Goal: Task Accomplishment & Management: Manage account settings

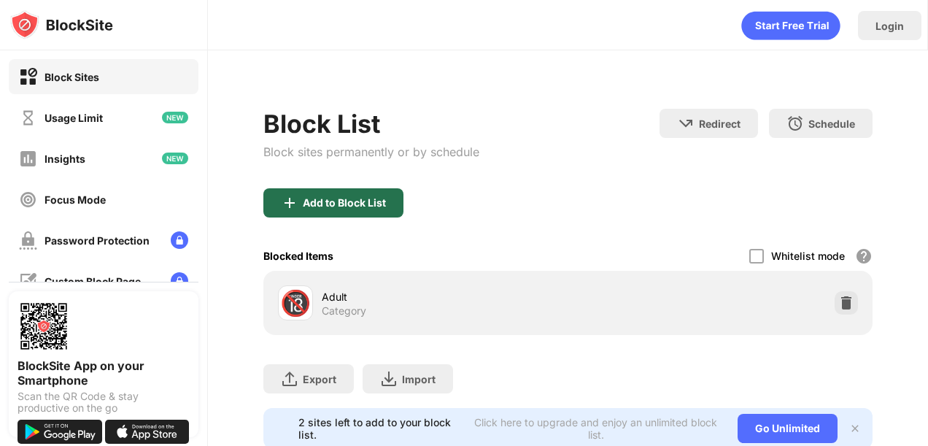
click at [353, 204] on div "Add to Block List" at bounding box center [344, 203] width 83 height 12
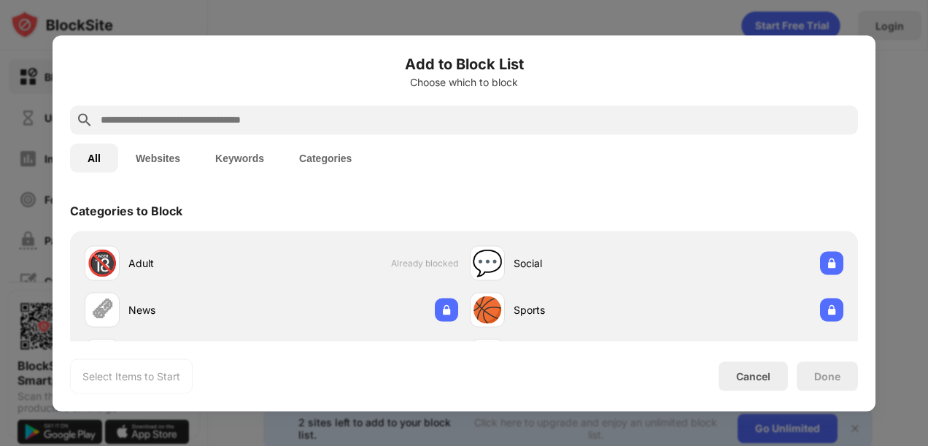
click at [373, 124] on input "text" at bounding box center [475, 120] width 753 height 18
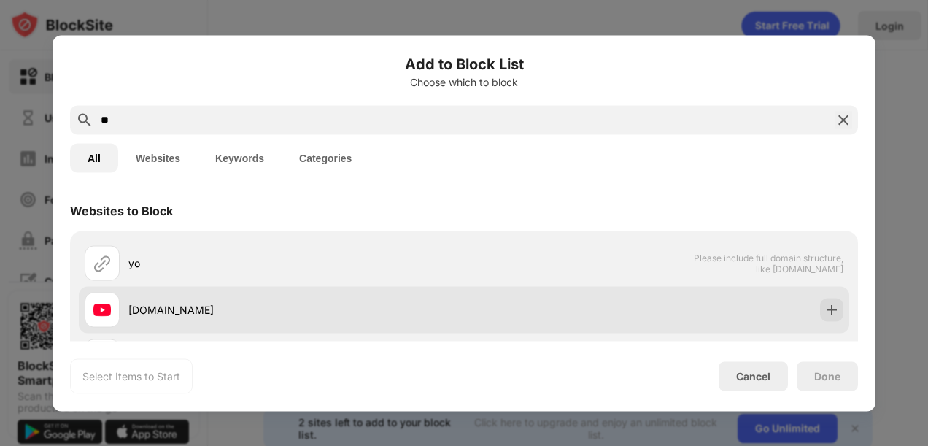
type input "**"
click at [218, 293] on div "[DOMAIN_NAME]" at bounding box center [275, 309] width 380 height 35
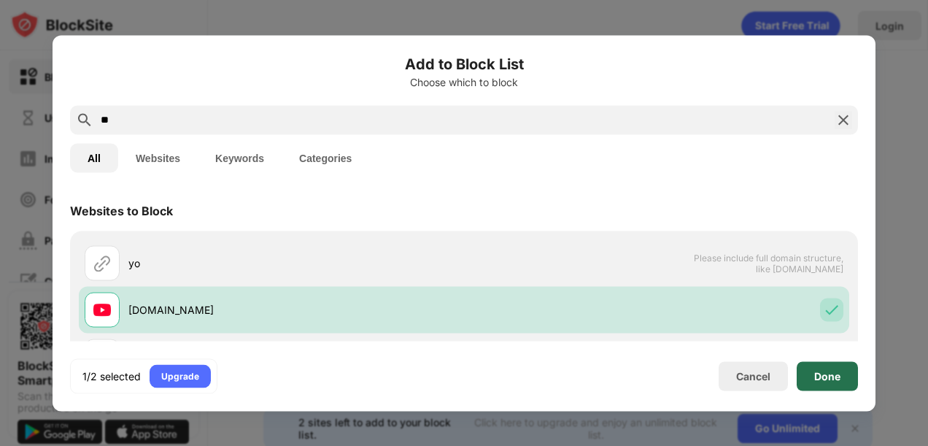
click at [823, 378] on div "Done" at bounding box center [828, 376] width 26 height 12
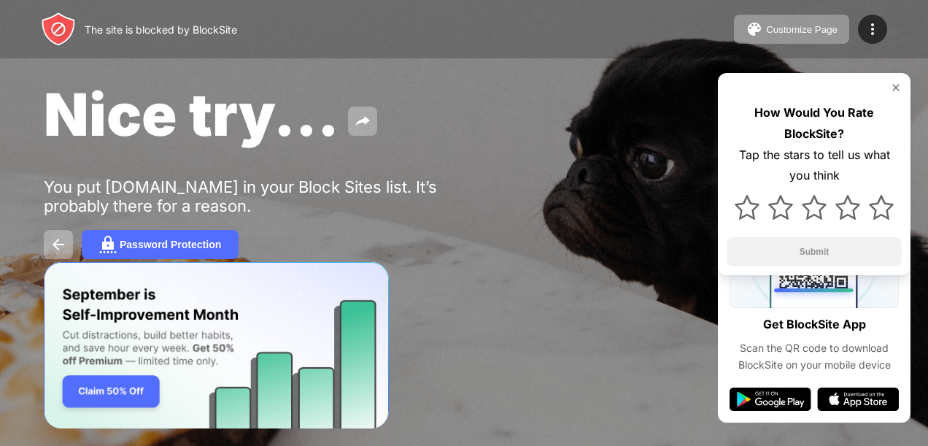
drag, startPoint x: 0, startPoint y: 0, endPoint x: 372, endPoint y: 184, distance: 415.2
click at [372, 184] on div "You put youtube.com in your Block Sites list. It’s probably there for a reason." at bounding box center [269, 196] width 451 height 38
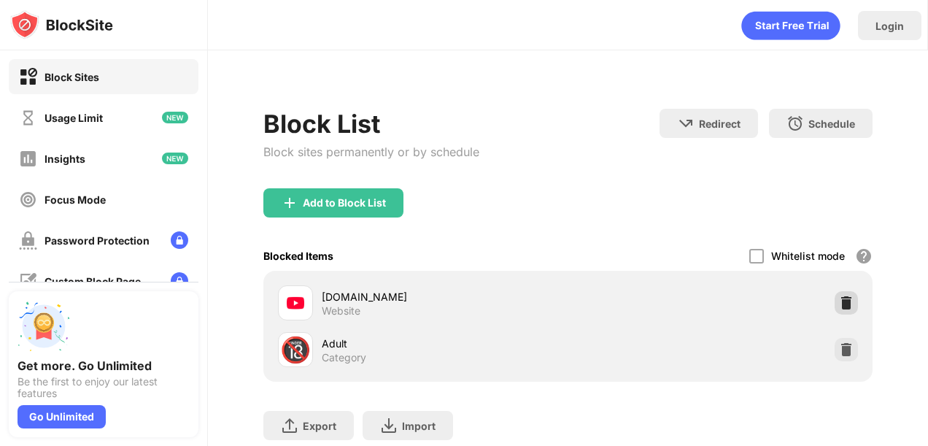
click at [836, 293] on div at bounding box center [846, 302] width 23 height 23
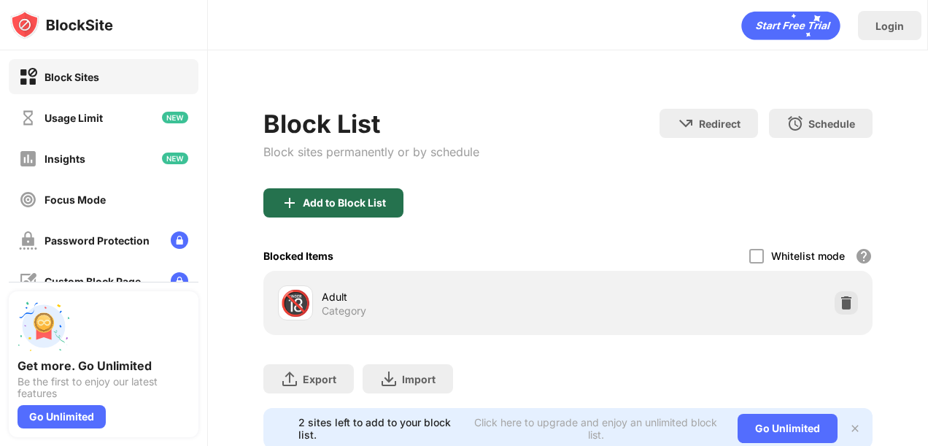
click at [369, 197] on div "Add to Block List" at bounding box center [344, 203] width 83 height 12
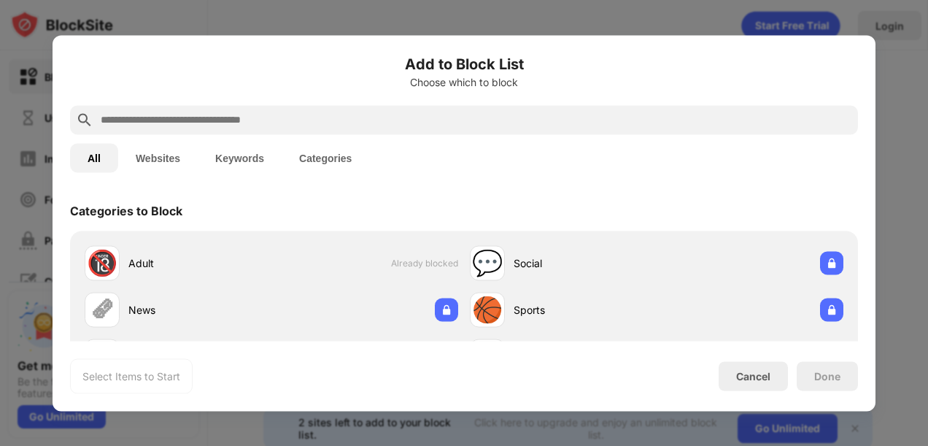
click at [396, 118] on input "text" at bounding box center [475, 120] width 753 height 18
drag, startPoint x: 396, startPoint y: 118, endPoint x: 343, endPoint y: 118, distance: 52.6
click at [343, 118] on input "text" at bounding box center [475, 120] width 753 height 18
click at [231, 122] on input "text" at bounding box center [475, 120] width 753 height 18
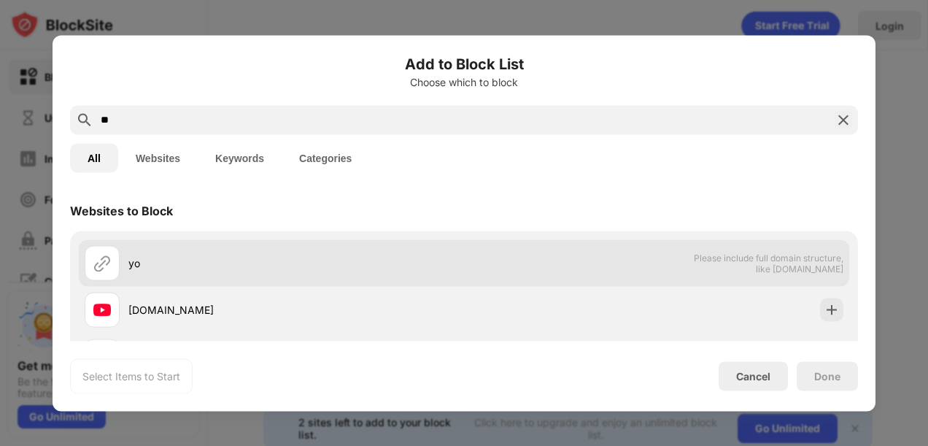
type input "**"
click at [266, 285] on div "yo Please include full domain structure, like domain.com" at bounding box center [464, 262] width 771 height 47
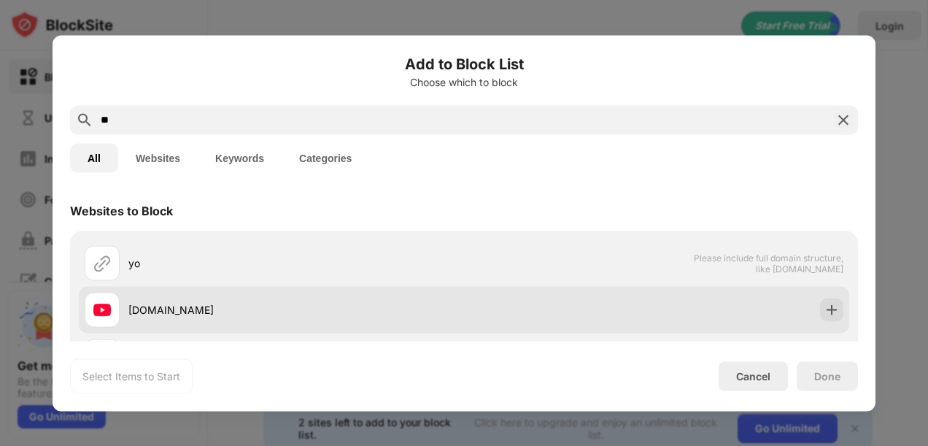
click at [215, 295] on div "[DOMAIN_NAME]" at bounding box center [275, 309] width 380 height 35
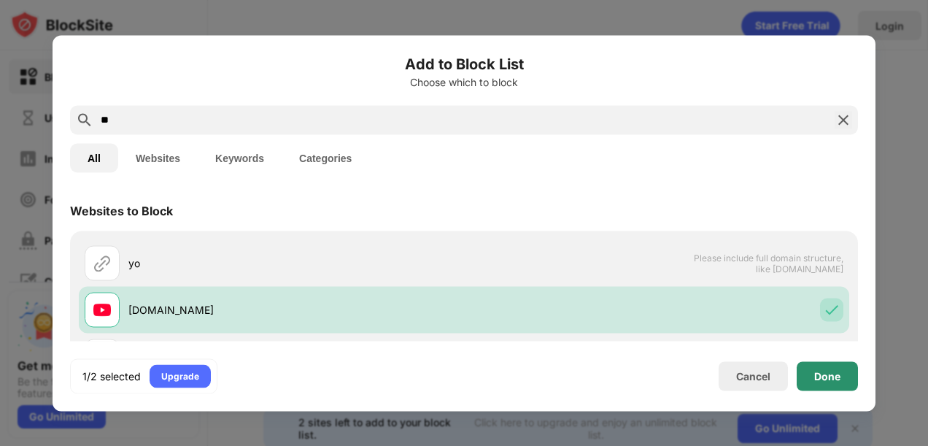
click at [822, 372] on div "Done" at bounding box center [828, 376] width 26 height 12
